Goal: Task Accomplishment & Management: Manage account settings

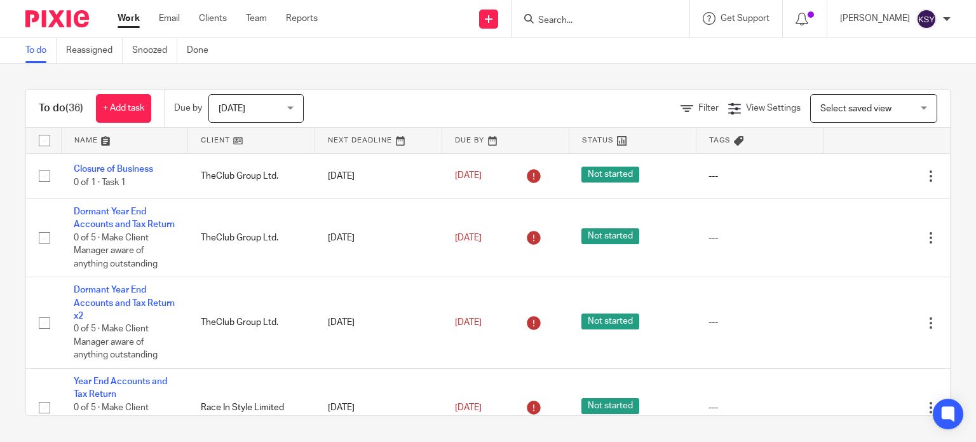
click at [602, 17] on input "Search" at bounding box center [594, 20] width 114 height 11
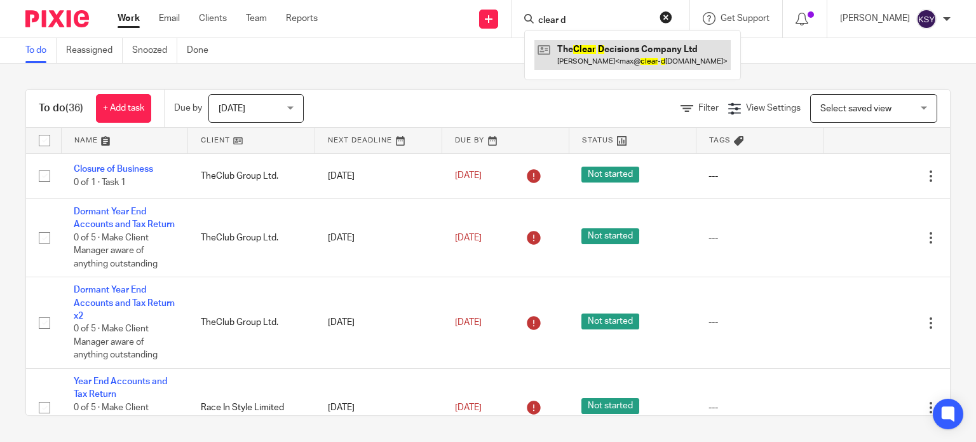
type input "clear d"
click at [600, 55] on link at bounding box center [632, 54] width 196 height 29
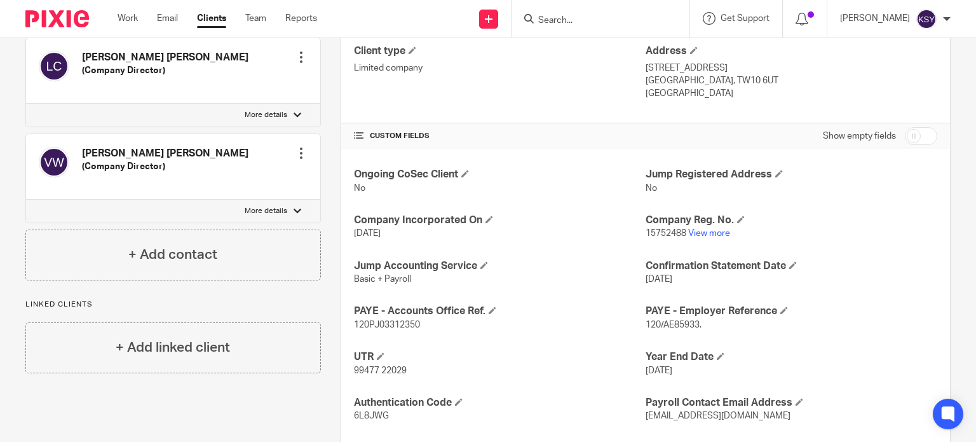
scroll to position [318, 0]
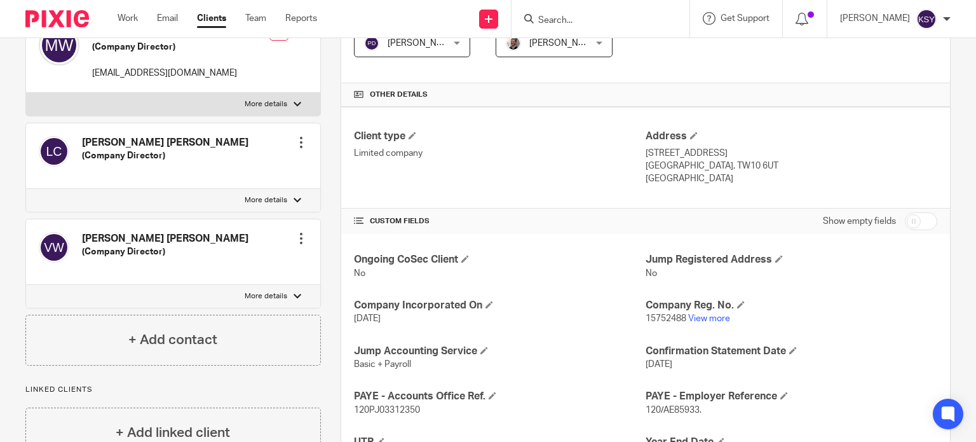
click at [909, 215] on input "checkbox" at bounding box center [921, 221] width 32 height 18
checkbox input "true"
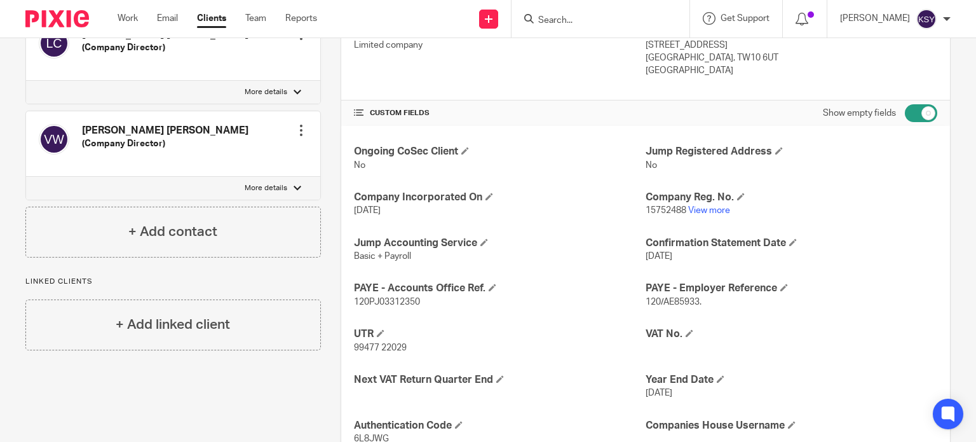
scroll to position [572, 0]
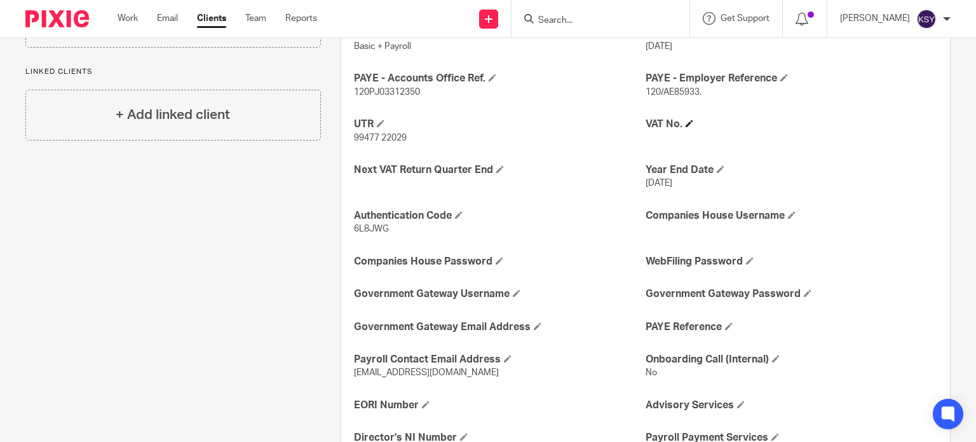
click at [688, 126] on h4 "VAT No." at bounding box center [792, 124] width 292 height 13
click at [686, 121] on span at bounding box center [690, 123] width 8 height 8
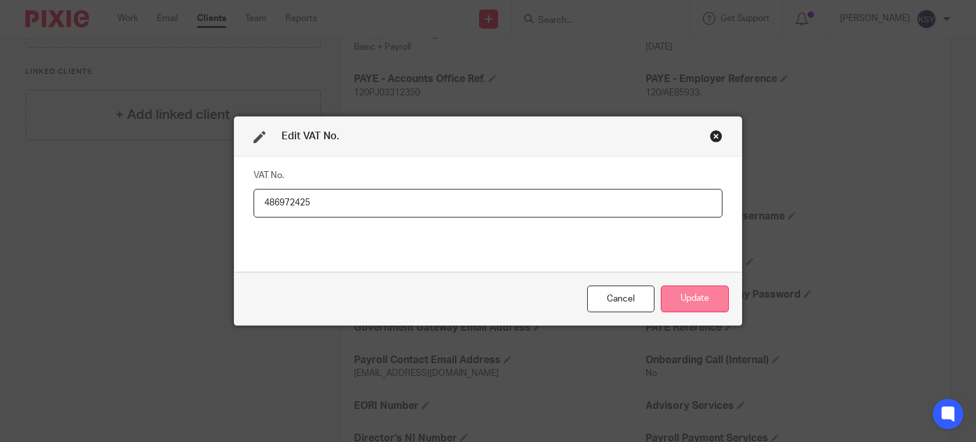
type input "486972425"
click at [697, 291] on button "Update" at bounding box center [695, 298] width 68 height 27
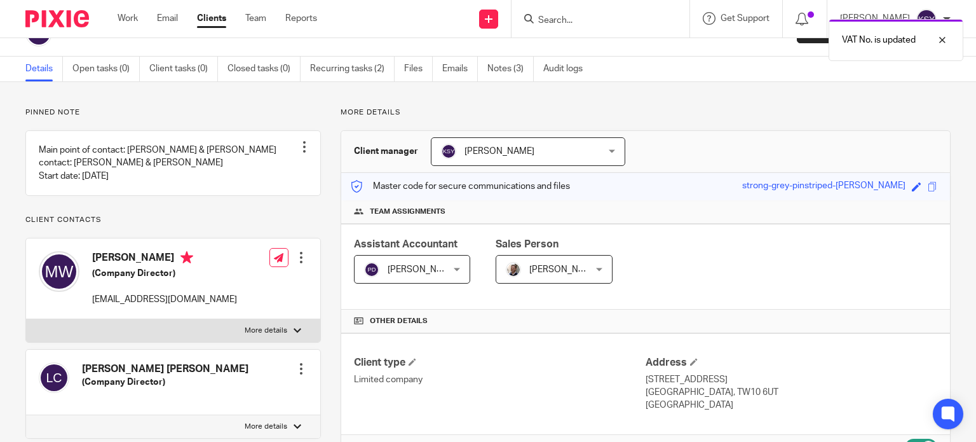
scroll to position [0, 0]
